Goal: Go to known website: Go to known website

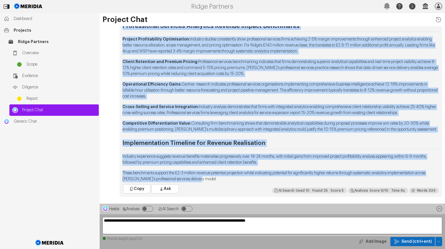
scroll to position [-97, 0]
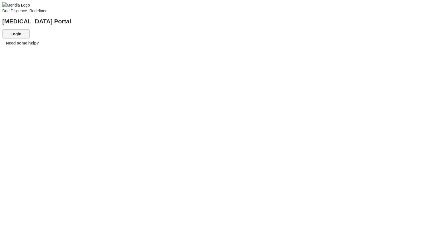
click at [30, 38] on button "Login" at bounding box center [15, 33] width 27 height 9
